Goal: Task Accomplishment & Management: Manage account settings

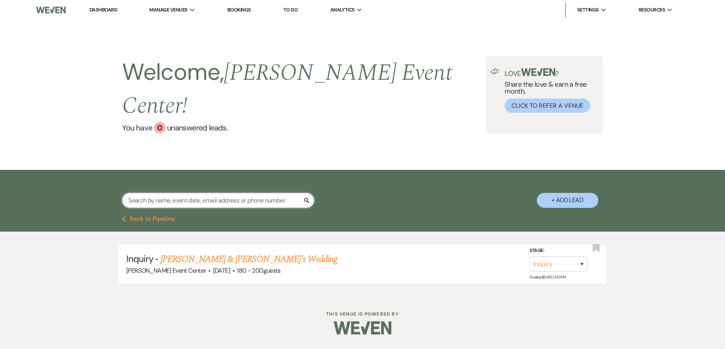
click at [173, 193] on input "text" at bounding box center [218, 200] width 192 height 15
paste input "[PERSON_NAME]"
type input "[PERSON_NAME]"
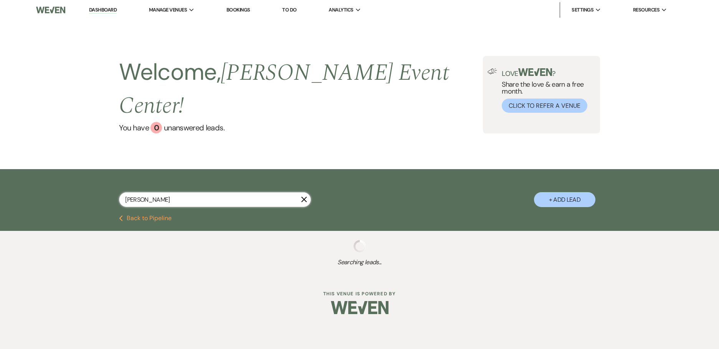
select select "8"
select select "6"
select select "8"
select select "6"
select select "8"
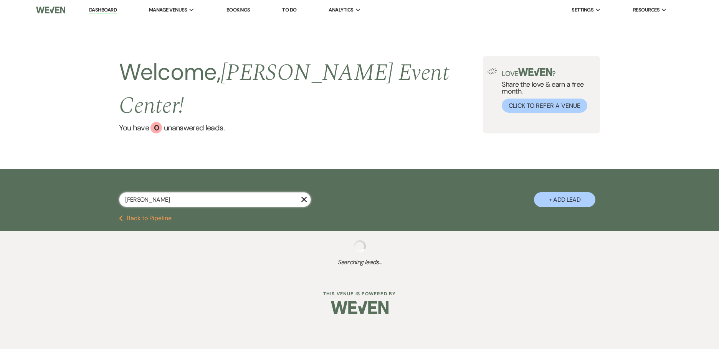
select select "1"
select select "8"
select select "1"
select select "8"
select select "5"
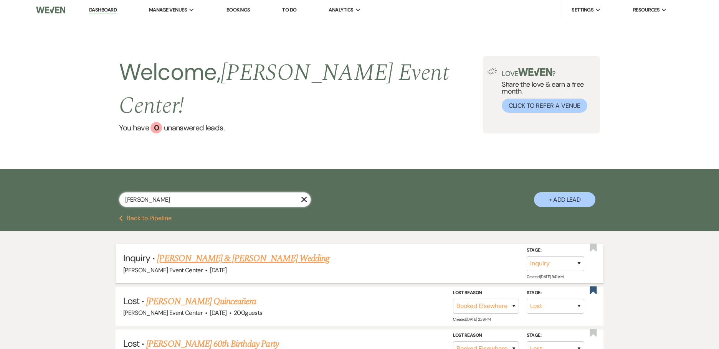
type input "[PERSON_NAME]"
click at [215, 252] on link "[PERSON_NAME] & [PERSON_NAME] Wedding" at bounding box center [243, 259] width 172 height 14
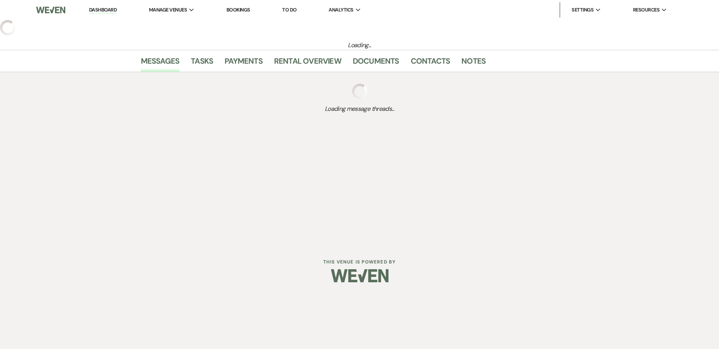
select select "5"
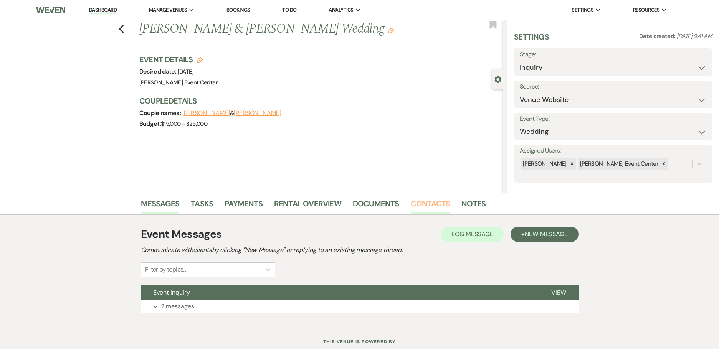
click at [428, 200] on link "Contacts" at bounding box center [431, 206] width 40 height 17
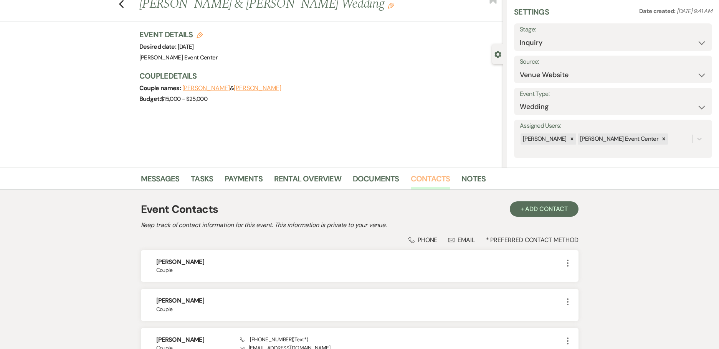
scroll to position [38, 0]
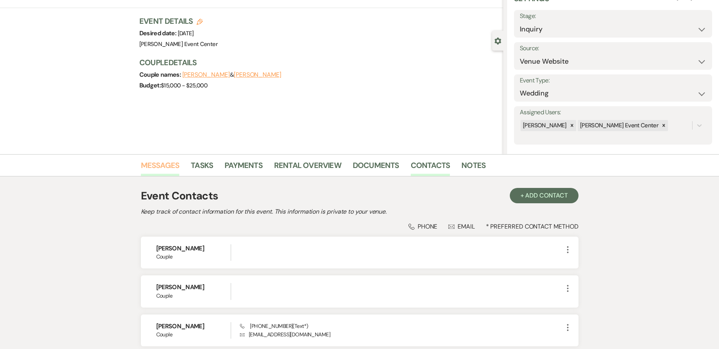
click at [177, 173] on link "Messages" at bounding box center [160, 167] width 39 height 17
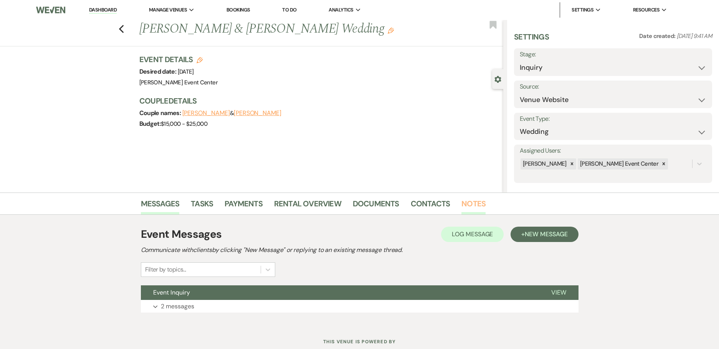
click at [461, 201] on link "Notes" at bounding box center [473, 206] width 24 height 17
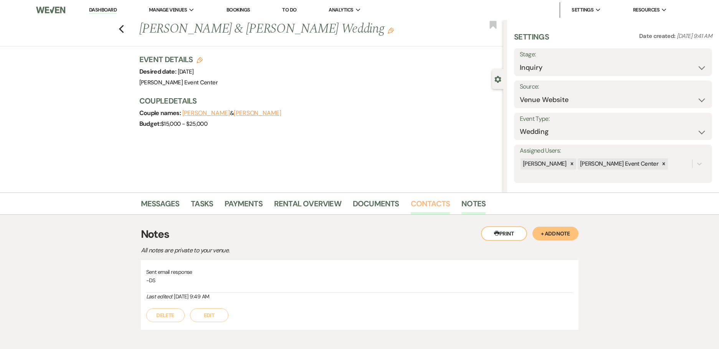
click at [428, 205] on link "Contacts" at bounding box center [431, 206] width 40 height 17
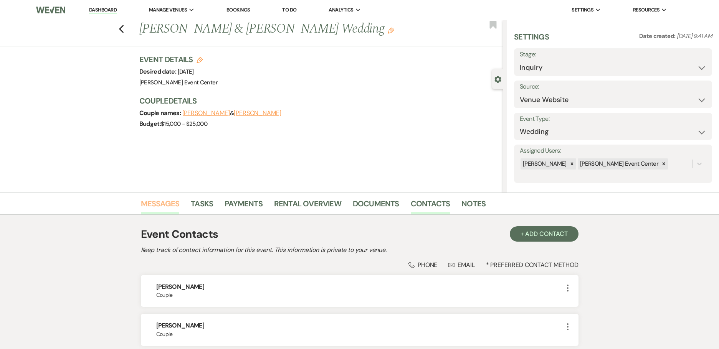
click at [168, 206] on link "Messages" at bounding box center [160, 206] width 39 height 17
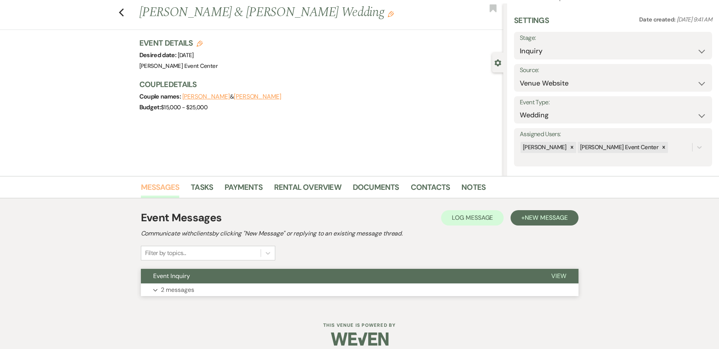
scroll to position [25, 0]
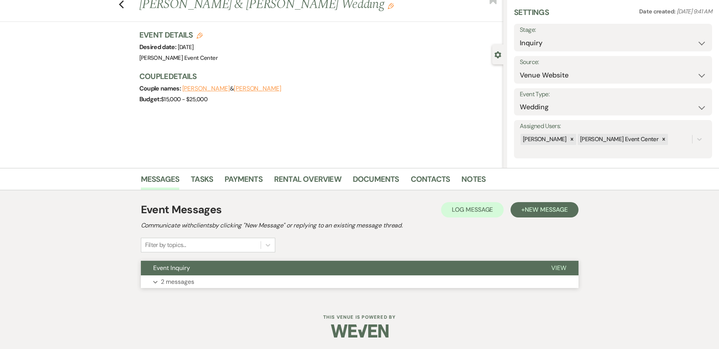
click at [222, 279] on button "Expand 2 messages" at bounding box center [360, 282] width 438 height 13
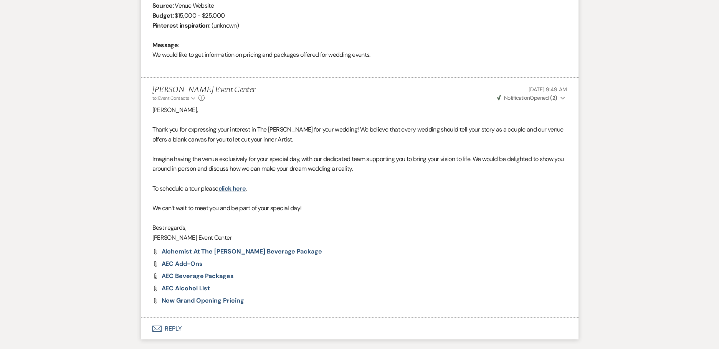
scroll to position [370, 0]
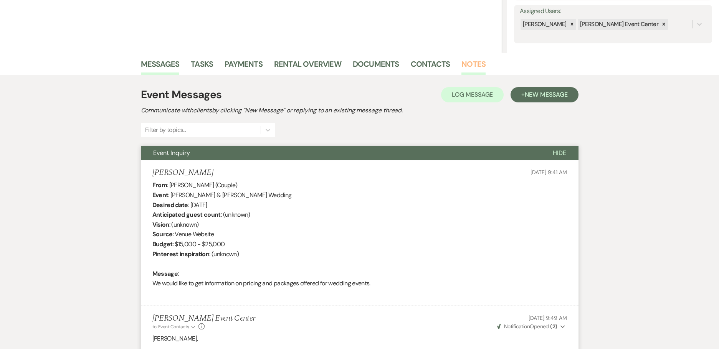
click at [461, 62] on link "Notes" at bounding box center [473, 66] width 24 height 17
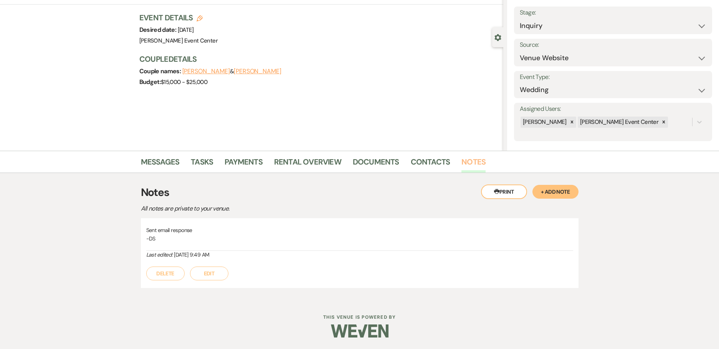
scroll to position [42, 0]
click at [165, 162] on link "Messages" at bounding box center [160, 164] width 39 height 17
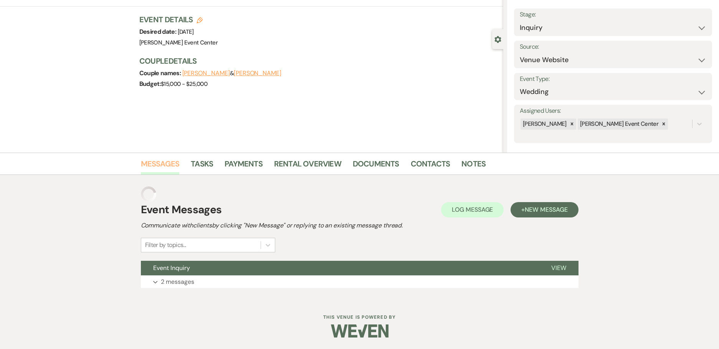
scroll to position [25, 0]
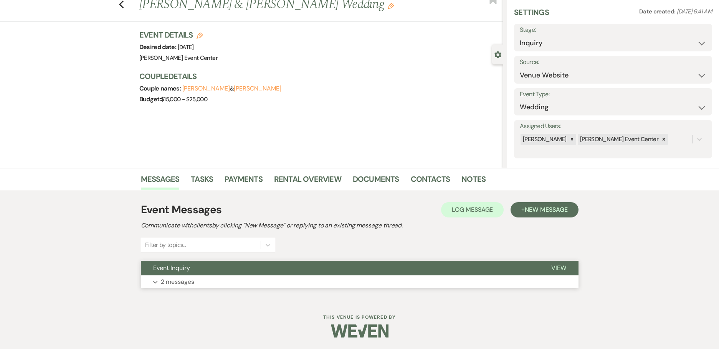
click at [178, 282] on p "2 messages" at bounding box center [177, 282] width 33 height 10
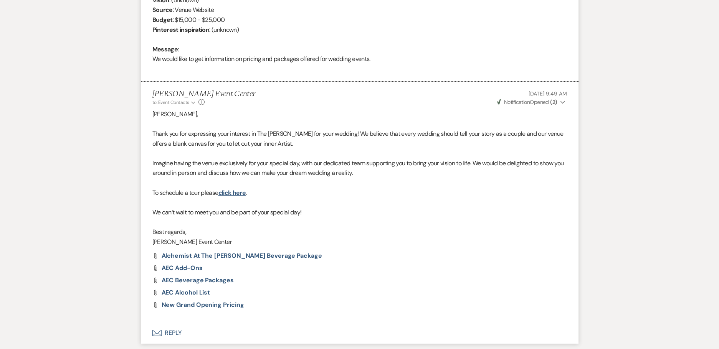
scroll to position [420, 0]
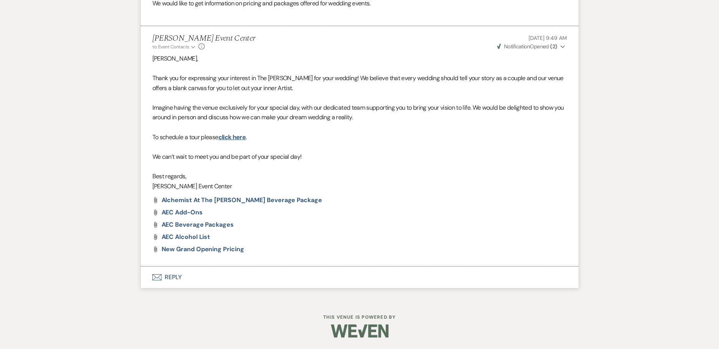
drag, startPoint x: 423, startPoint y: 312, endPoint x: 435, endPoint y: 259, distance: 54.4
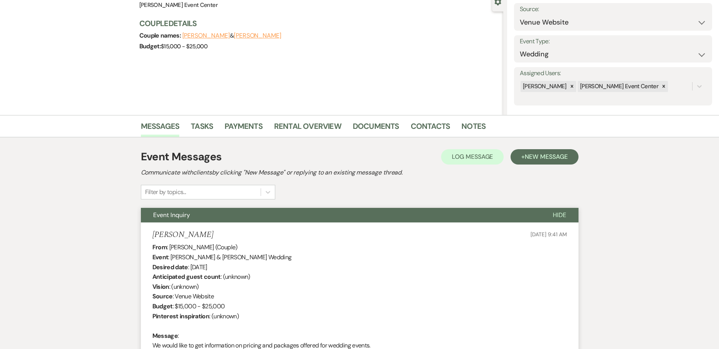
scroll to position [0, 0]
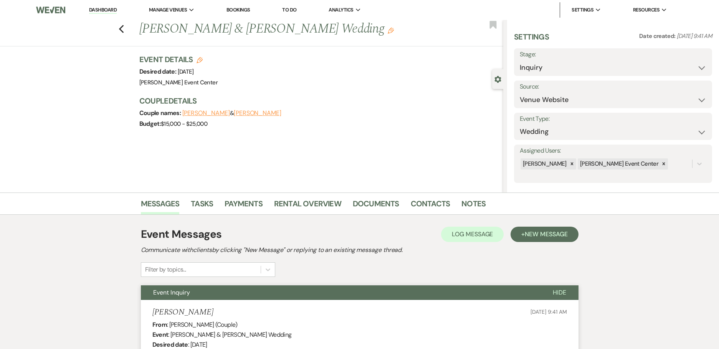
click at [120, 27] on div "Previous [PERSON_NAME] & [PERSON_NAME] Wedding Edit Bookmark" at bounding box center [249, 33] width 507 height 26
click at [124, 26] on icon "Previous" at bounding box center [122, 29] width 6 height 9
select select "8"
select select "6"
select select "8"
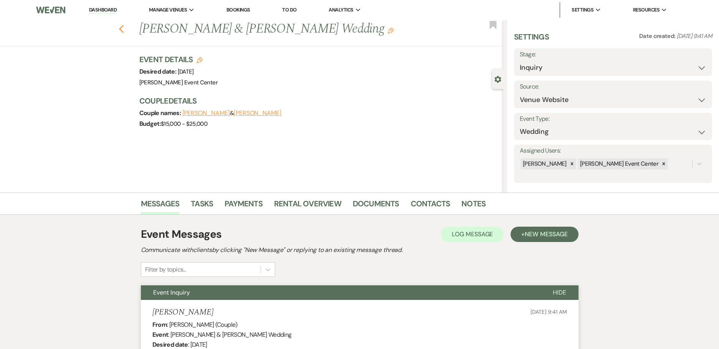
select select "6"
select select "8"
select select "1"
select select "8"
select select "1"
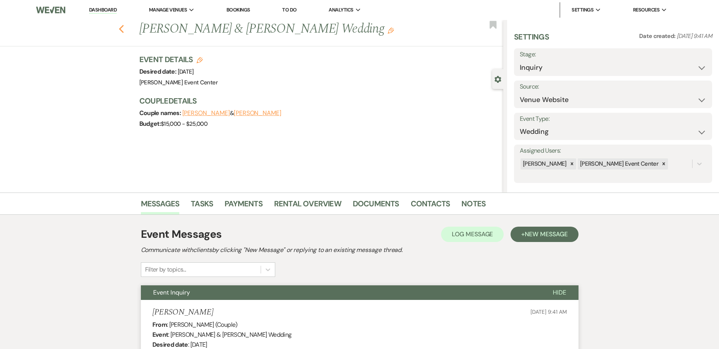
select select "8"
select select "5"
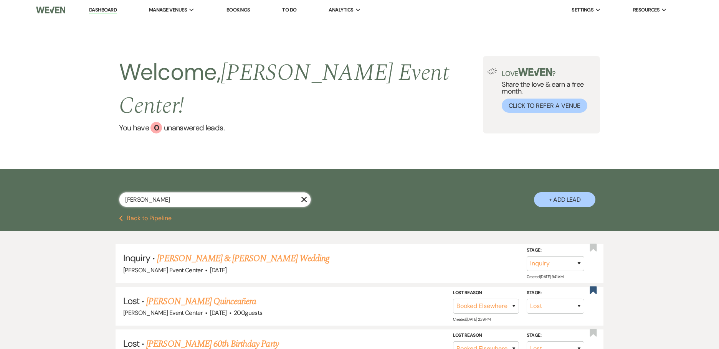
drag, startPoint x: 182, startPoint y: 181, endPoint x: 60, endPoint y: 169, distance: 123.0
click at [61, 170] on div "[PERSON_NAME] X + Add Lead" at bounding box center [359, 192] width 719 height 46
paste input "Malik & [PERSON_NAME] Photoshoot"
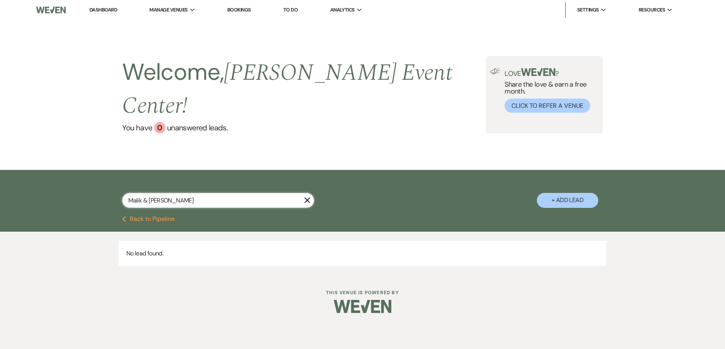
drag, startPoint x: 149, startPoint y: 180, endPoint x: 101, endPoint y: 177, distance: 48.5
click at [101, 177] on div "Malik & [PERSON_NAME] X + Add Lead" at bounding box center [362, 194] width 553 height 40
type input "[PERSON_NAME]"
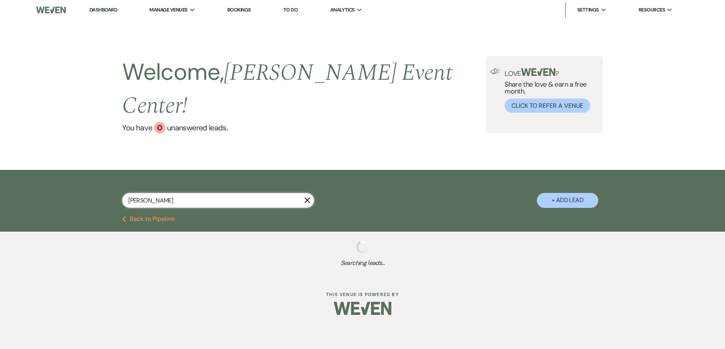
click at [190, 193] on input "[PERSON_NAME]" at bounding box center [218, 200] width 192 height 15
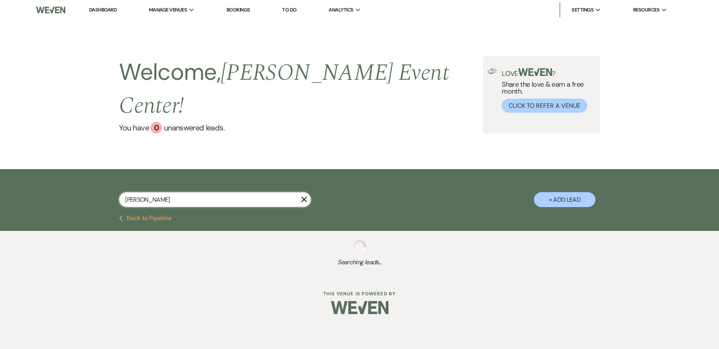
select select "8"
select select "6"
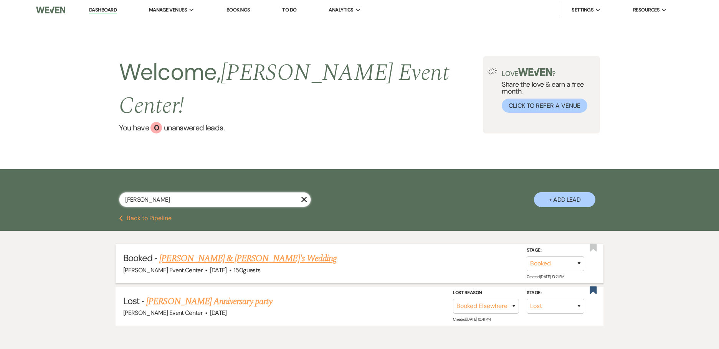
type input "[PERSON_NAME]"
click at [191, 252] on link "[PERSON_NAME] & [PERSON_NAME]'s Wedding" at bounding box center [247, 259] width 177 height 14
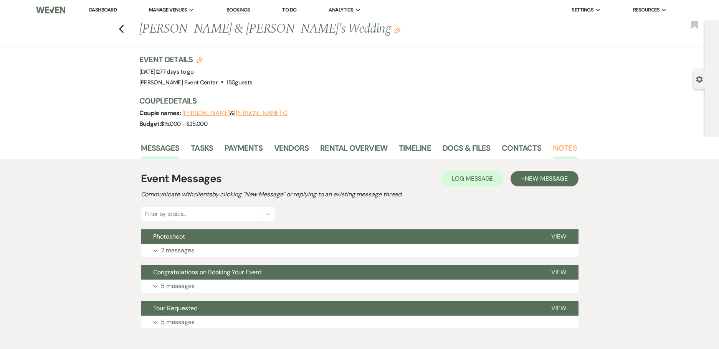
click at [554, 149] on link "Notes" at bounding box center [565, 150] width 24 height 17
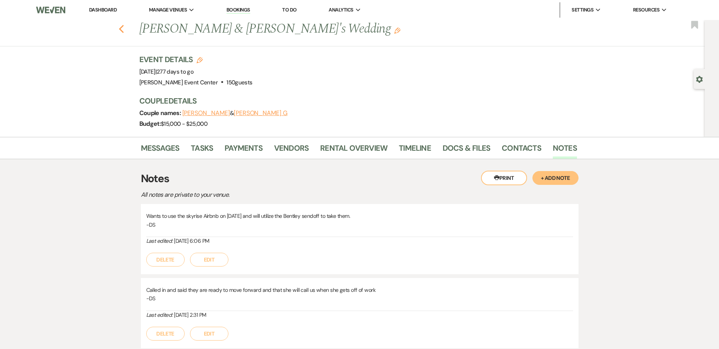
click at [124, 30] on icon "Previous" at bounding box center [122, 29] width 6 height 9
select select "8"
select select "6"
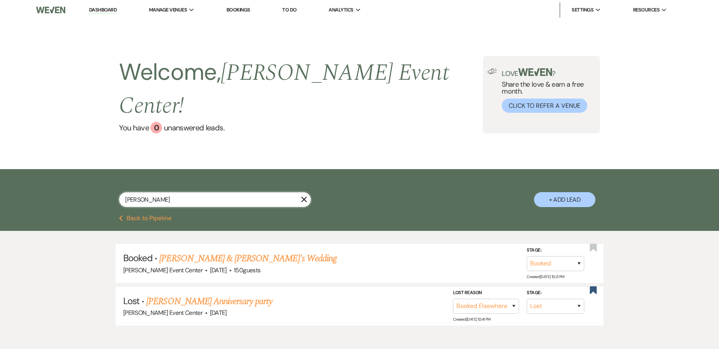
click at [0, 136] on html "Dashboard Manage Venues Expand [PERSON_NAME] Event Center Bookings To Do Analyt…" at bounding box center [359, 194] width 719 height 388
paste input "[PERSON_NAME] & [PERSON_NAME] Wedding Rehearsal"
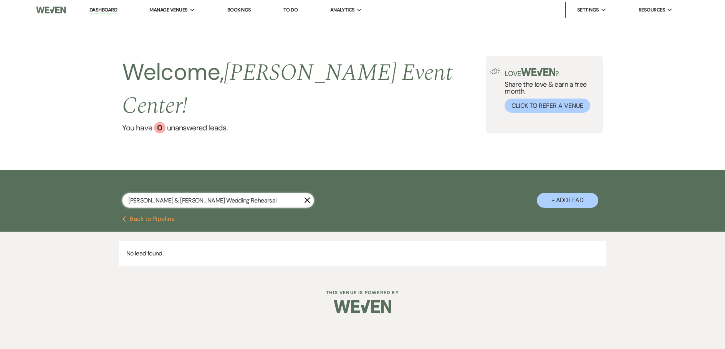
drag, startPoint x: 220, startPoint y: 183, endPoint x: 165, endPoint y: 182, distance: 54.1
click at [165, 193] on input "[PERSON_NAME] & [PERSON_NAME] Wedding Rehearsal" at bounding box center [218, 200] width 192 height 15
type input "[PERSON_NAME]"
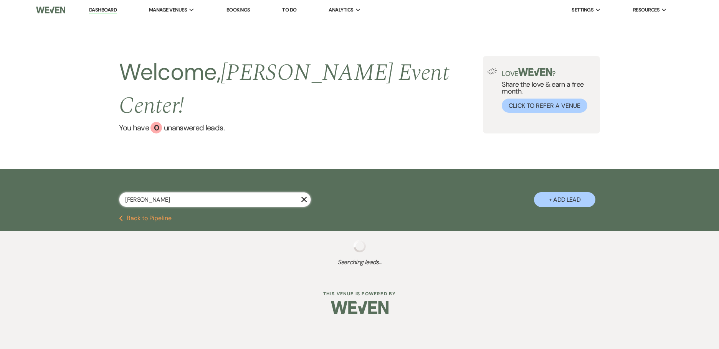
select select "6"
select select "8"
select select "2"
select select "8"
select select "6"
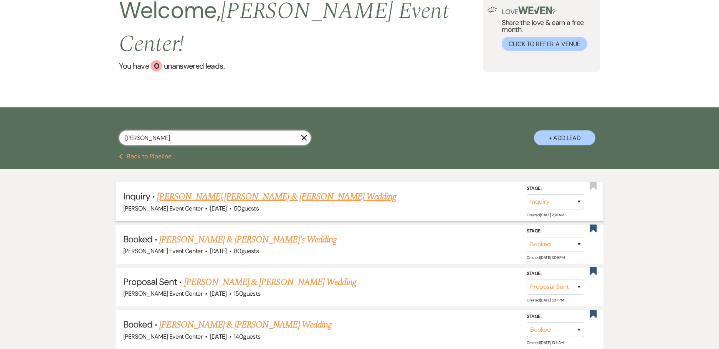
scroll to position [77, 0]
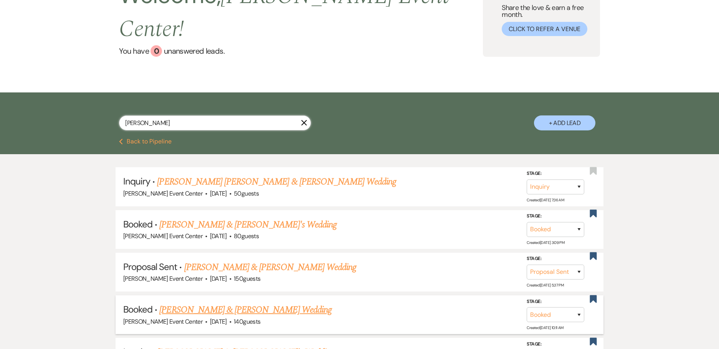
type input "[PERSON_NAME]"
click at [247, 303] on link "[PERSON_NAME] & [PERSON_NAME] Wedding" at bounding box center [245, 310] width 172 height 14
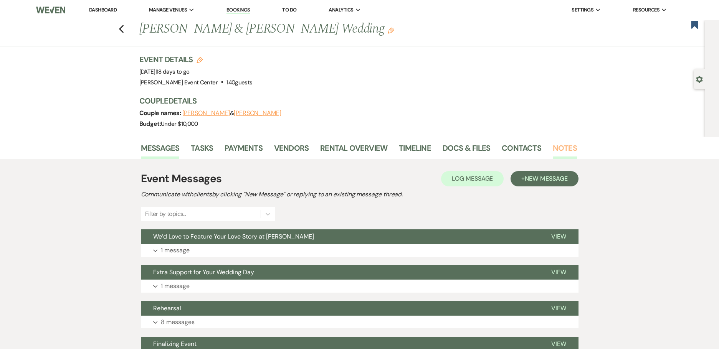
click at [553, 148] on link "Notes" at bounding box center [565, 150] width 24 height 17
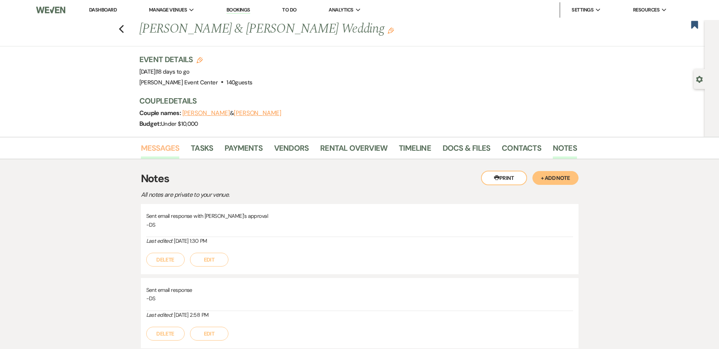
click at [159, 149] on link "Messages" at bounding box center [160, 150] width 39 height 17
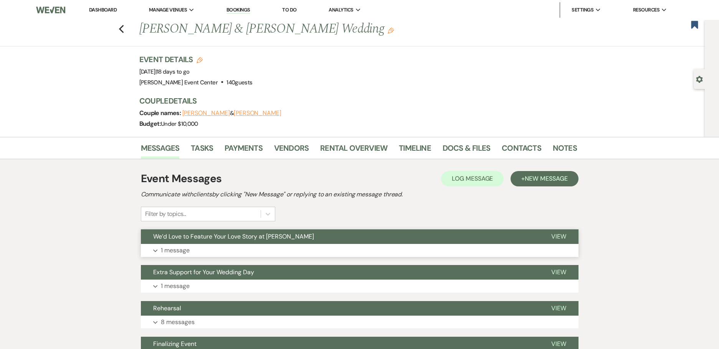
click at [177, 249] on p "1 message" at bounding box center [175, 251] width 29 height 10
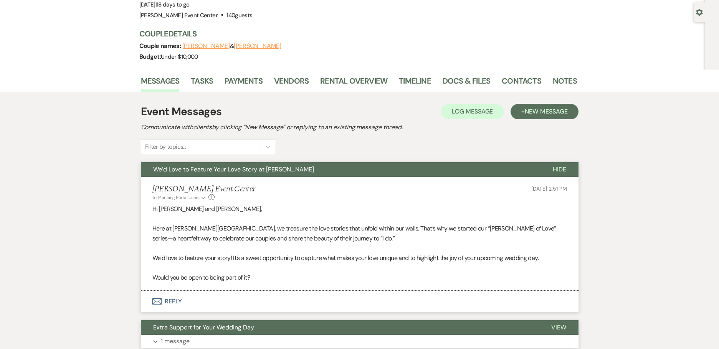
scroll to position [230, 0]
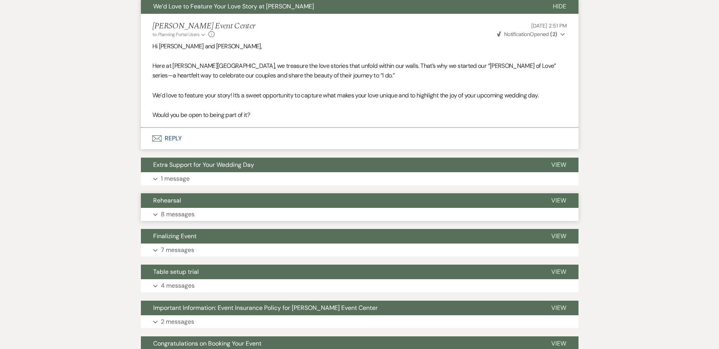
click at [169, 220] on button "Expand 8 messages" at bounding box center [360, 214] width 438 height 13
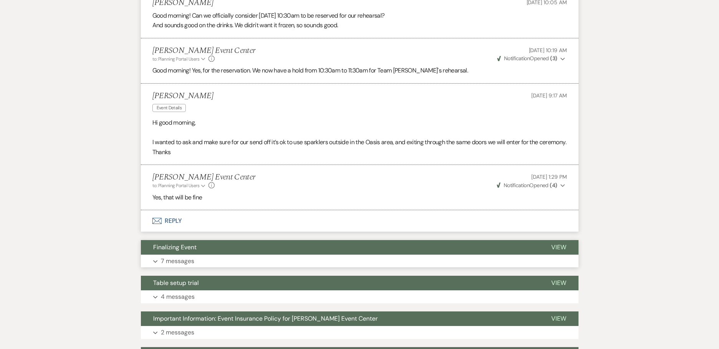
scroll to position [806, 0]
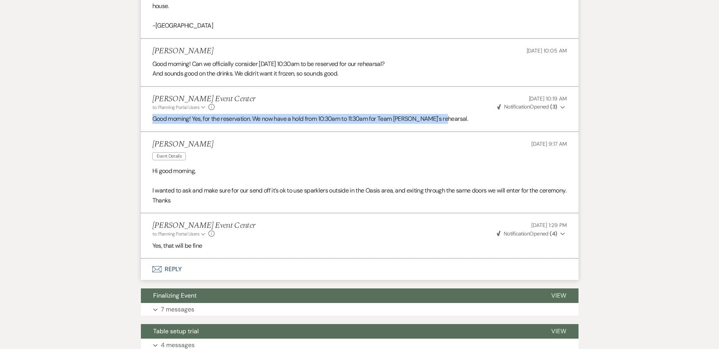
drag, startPoint x: 148, startPoint y: 111, endPoint x: 448, endPoint y: 111, distance: 300.2
click at [448, 111] on li "[PERSON_NAME] Event Center to: Planning Portal Users Expand Info [DATE] 10:19 A…" at bounding box center [360, 109] width 438 height 45
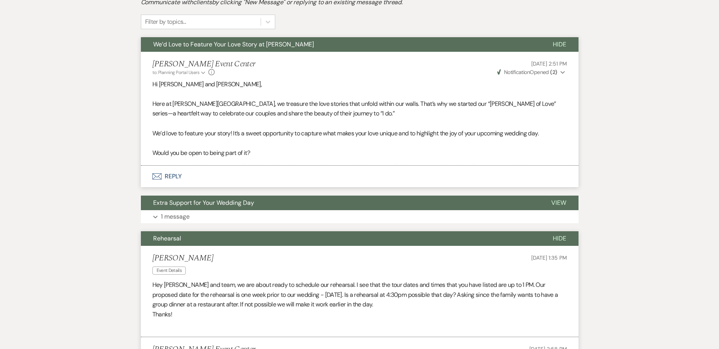
scroll to position [0, 0]
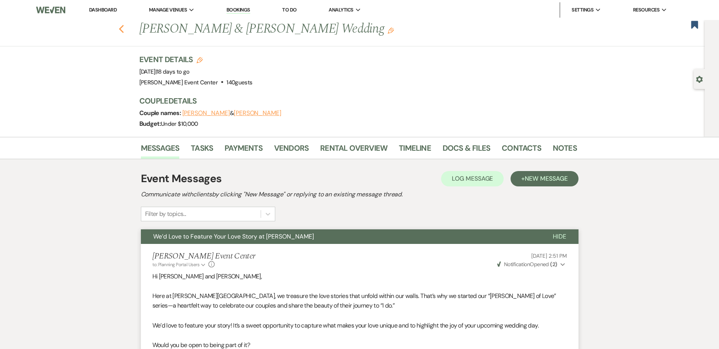
click at [122, 27] on icon "Previous" at bounding box center [122, 29] width 6 height 9
select select "6"
select select "8"
select select "2"
select select "8"
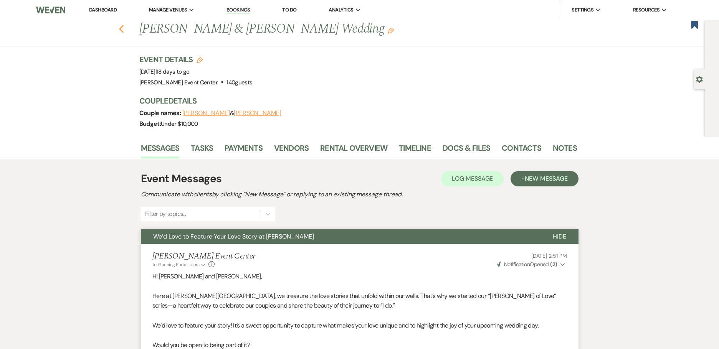
select select "6"
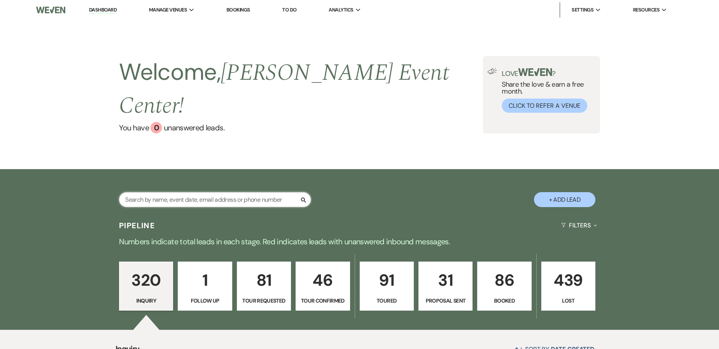
drag, startPoint x: 168, startPoint y: 179, endPoint x: 147, endPoint y: 138, distance: 46.0
click at [168, 192] on input "text" at bounding box center [215, 199] width 192 height 15
click at [166, 192] on input "text" at bounding box center [215, 199] width 192 height 15
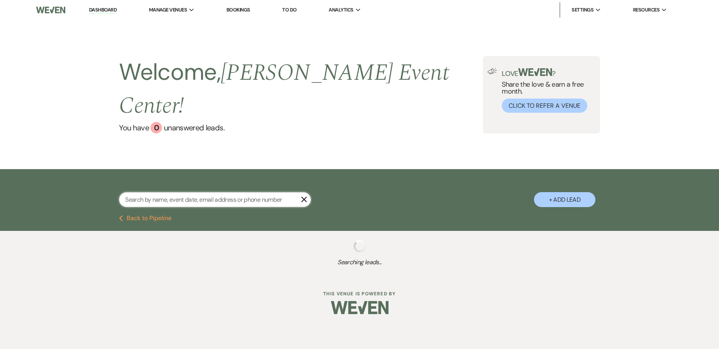
type input "[PERSON_NAME] [PERSON_NAME]"
select select "5"
select select "8"
select select "6"
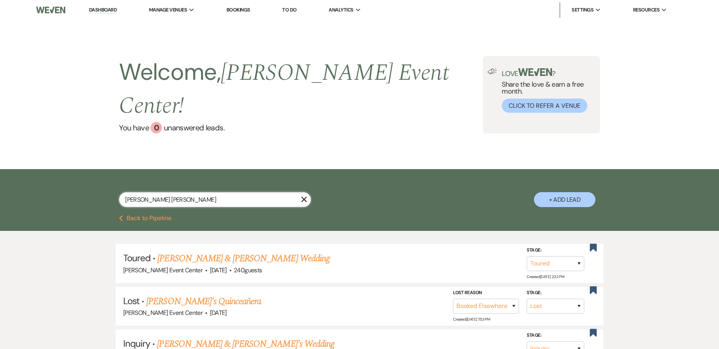
drag, startPoint x: 159, startPoint y: 182, endPoint x: 4, endPoint y: 190, distance: 155.3
click at [93, 187] on div "[PERSON_NAME] [PERSON_NAME] X + Add Lead" at bounding box center [359, 193] width 553 height 40
type input "tier"
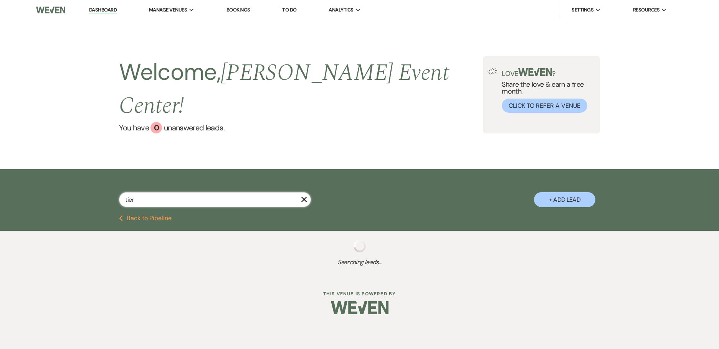
select select "8"
select select "6"
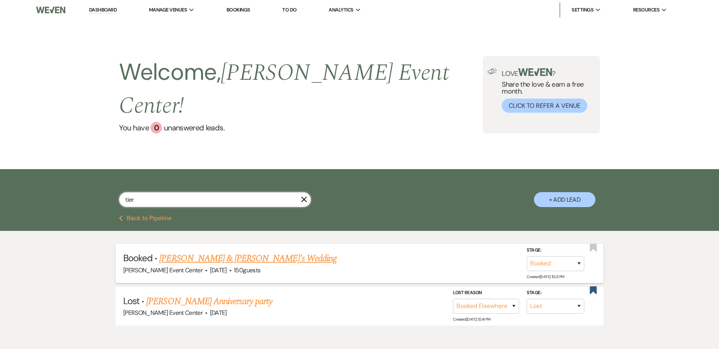
type input "tier"
click at [187, 244] on li "Booked · [PERSON_NAME] & [PERSON_NAME]'s Wedding [PERSON_NAME] Event Center · […" at bounding box center [360, 263] width 488 height 39
click at [192, 252] on link "[PERSON_NAME] & [PERSON_NAME]'s Wedding" at bounding box center [247, 259] width 177 height 14
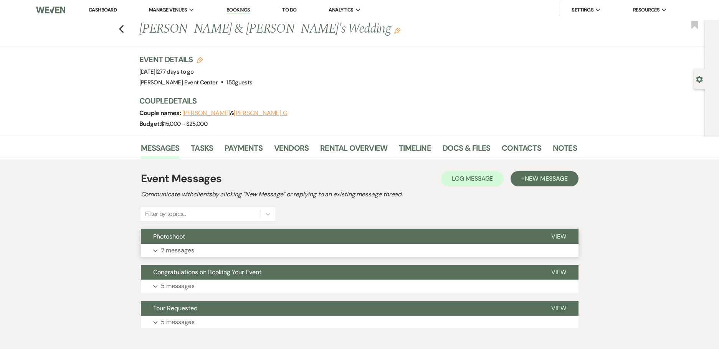
click at [184, 247] on p "2 messages" at bounding box center [177, 251] width 33 height 10
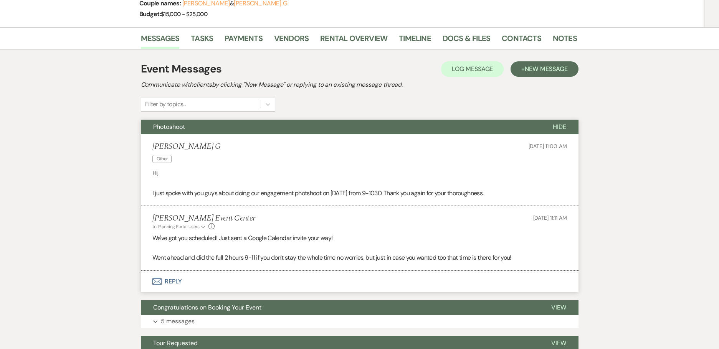
scroll to position [185, 0]
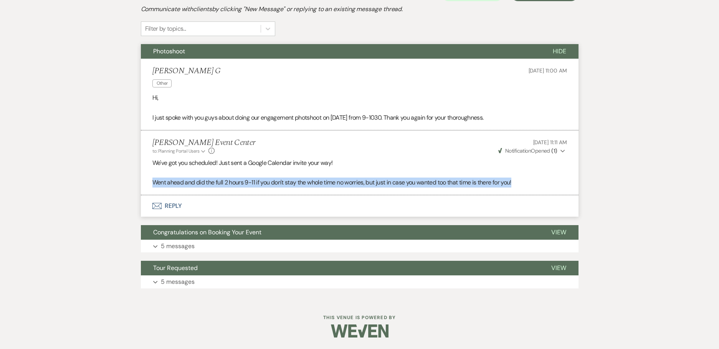
drag, startPoint x: 154, startPoint y: 180, endPoint x: 542, endPoint y: 179, distance: 388.9
click at [542, 179] on p "Went ahead and did the full 2 hours 9-11 if you don't stay the whole time no wo…" at bounding box center [359, 183] width 415 height 10
click at [540, 180] on p "Went ahead and did the full 2 hours 9-11 if you don't stay the whole time no wo…" at bounding box center [359, 183] width 415 height 10
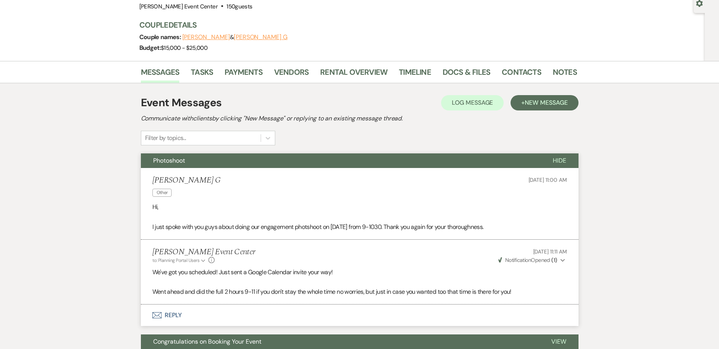
scroll to position [0, 0]
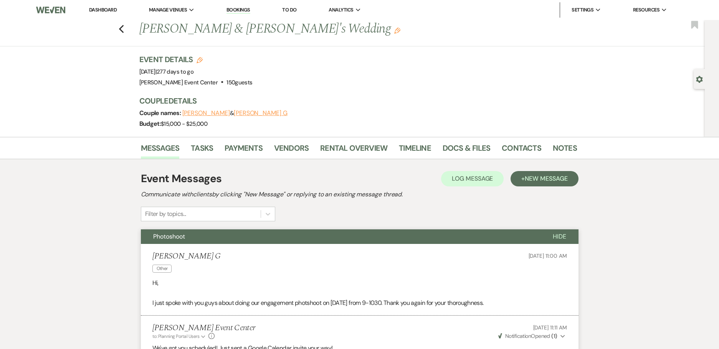
click at [125, 35] on div "Previous [PERSON_NAME] & [PERSON_NAME]'s Wedding Edit Bookmark" at bounding box center [350, 33] width 709 height 26
click at [124, 33] on icon "Previous" at bounding box center [122, 29] width 6 height 9
select select "8"
select select "6"
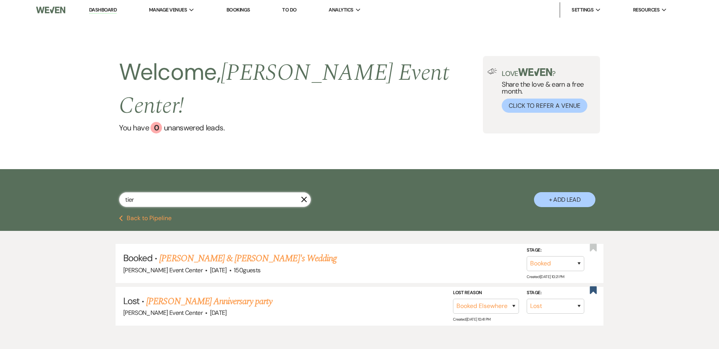
drag, startPoint x: 199, startPoint y: 186, endPoint x: -6, endPoint y: 170, distance: 205.2
click at [0, 170] on html "Dashboard Manage Venues Expand [PERSON_NAME] Event Center Bookings To Do Analyt…" at bounding box center [359, 194] width 719 height 388
paste input "[PERSON_NAME]"
type input "[PERSON_NAME]"
select select "8"
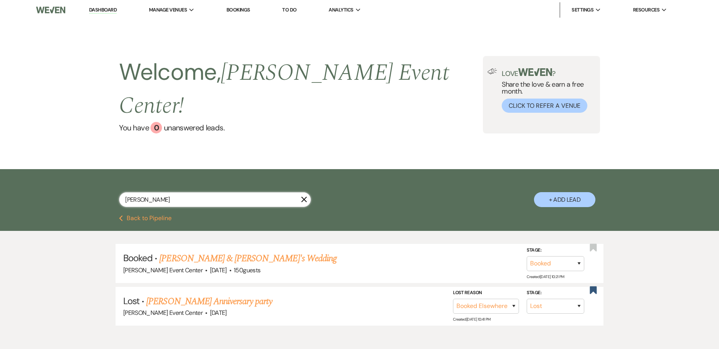
select select "6"
select select "8"
select select "6"
select select "8"
select select "1"
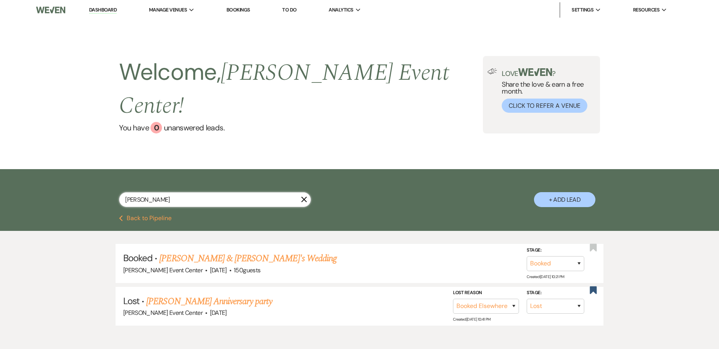
select select "8"
select select "1"
select select "8"
select select "5"
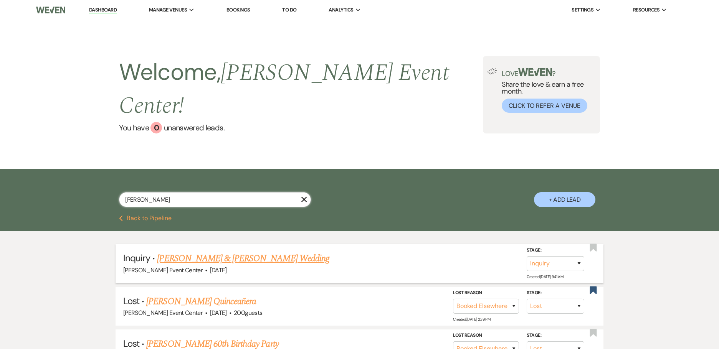
type input "[PERSON_NAME]"
click at [201, 252] on link "[PERSON_NAME] & [PERSON_NAME] Wedding" at bounding box center [243, 259] width 172 height 14
select select "5"
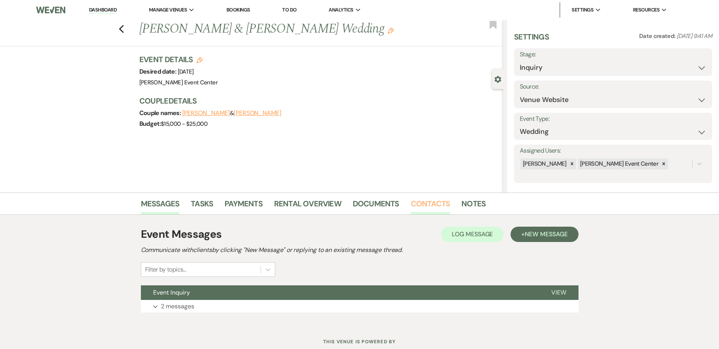
click at [426, 200] on link "Contacts" at bounding box center [431, 206] width 40 height 17
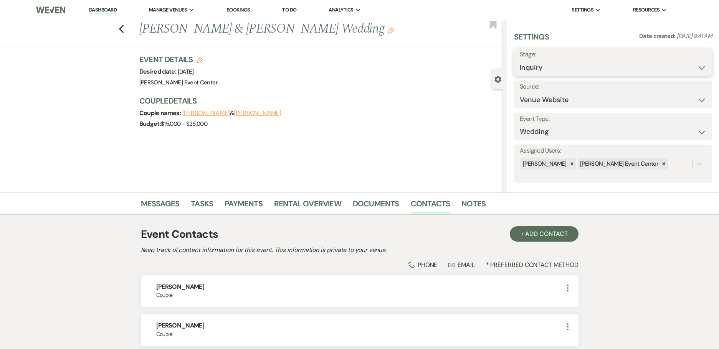
click at [573, 66] on select "Inquiry Follow Up Tour Requested Tour Confirmed Toured Proposal Sent Booked Lost" at bounding box center [613, 67] width 187 height 15
select select "4"
click at [520, 60] on select "Inquiry Follow Up Tour Requested Tour Confirmed Toured Proposal Sent Booked Lost" at bounding box center [613, 67] width 187 height 15
click at [689, 61] on button "Save" at bounding box center [690, 62] width 43 height 15
click at [464, 205] on link "Notes" at bounding box center [473, 206] width 24 height 17
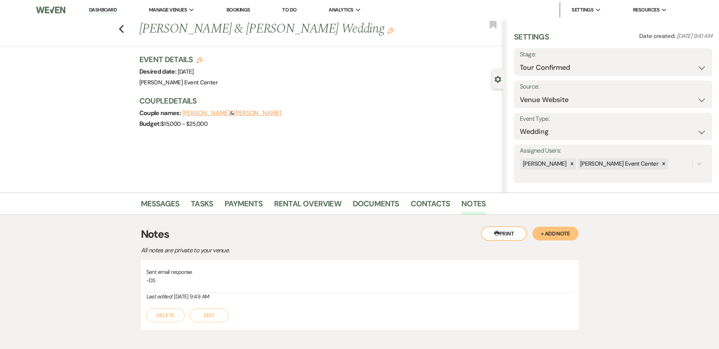
click at [565, 228] on button "+ Add Note" at bounding box center [555, 234] width 46 height 14
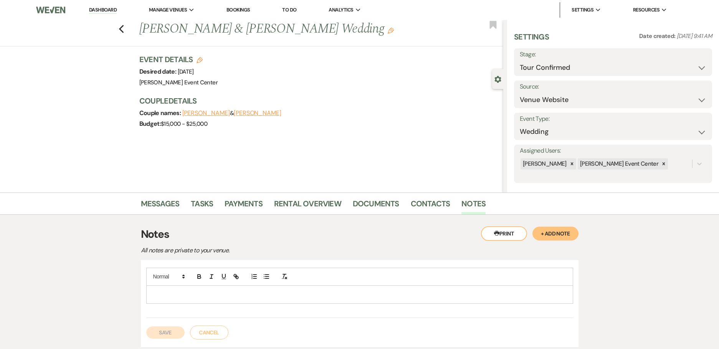
click at [195, 296] on p at bounding box center [359, 295] width 415 height 8
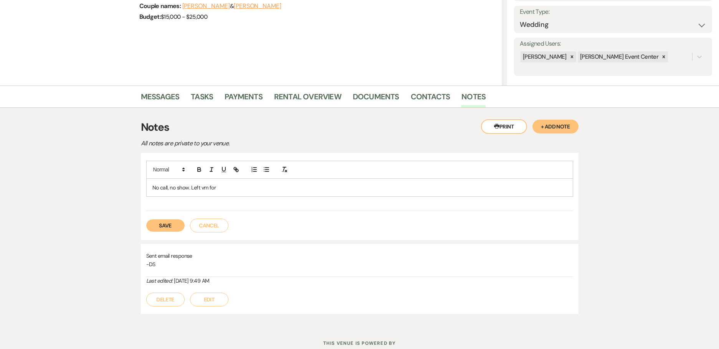
scroll to position [115, 0]
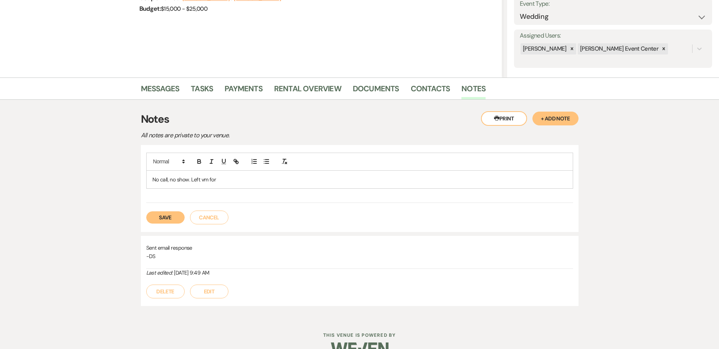
drag, startPoint x: 221, startPoint y: 180, endPoint x: -6, endPoint y: 169, distance: 226.8
click at [0, 169] on html "Dashboard Manage Venues Expand [PERSON_NAME] Event Center Bookings To Do Analyt…" at bounding box center [359, 126] width 719 height 483
copy p "No call, no show. Left vm for"
click at [428, 88] on link "Contacts" at bounding box center [431, 91] width 40 height 17
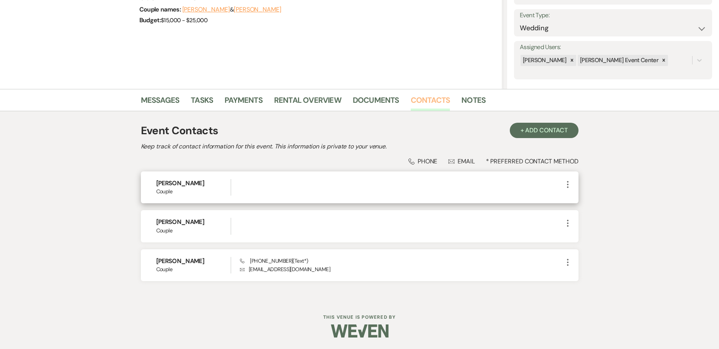
scroll to position [104, 0]
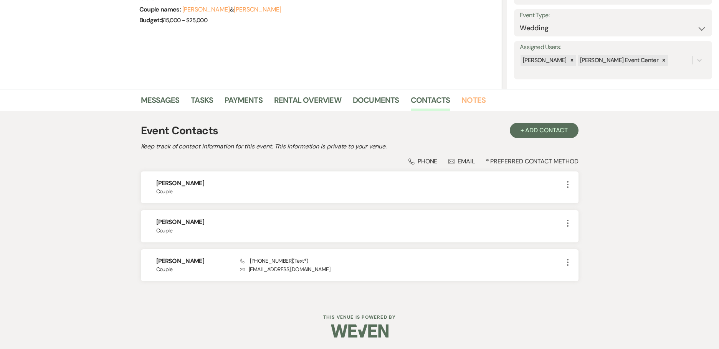
click at [465, 98] on link "Notes" at bounding box center [473, 102] width 24 height 17
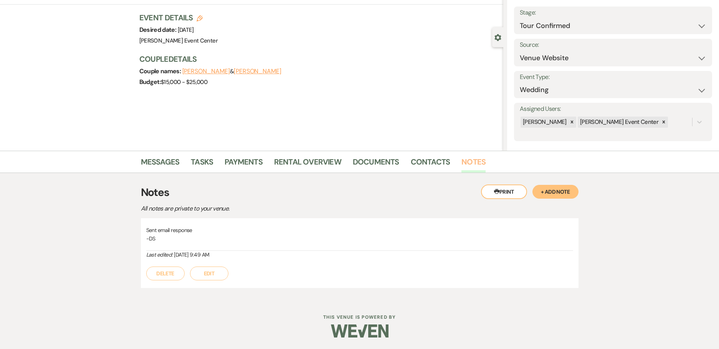
scroll to position [42, 0]
click at [557, 186] on button "+ Add Note" at bounding box center [555, 192] width 46 height 14
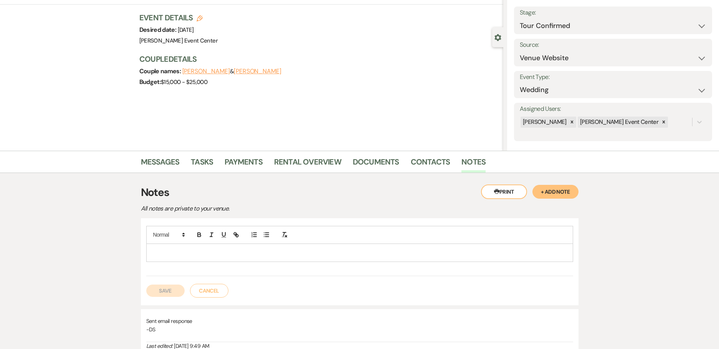
click at [197, 259] on div at bounding box center [360, 253] width 426 height 18
paste div
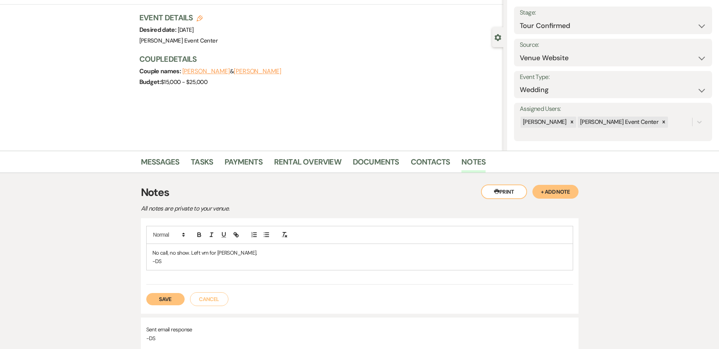
click at [166, 299] on button "Save" at bounding box center [165, 299] width 38 height 12
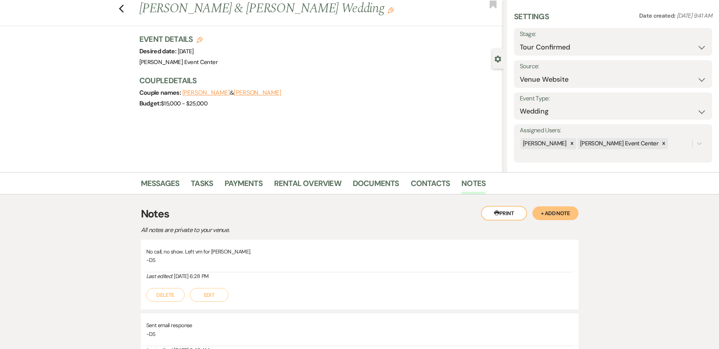
scroll to position [0, 0]
